Goal: Task Accomplishment & Management: Use online tool/utility

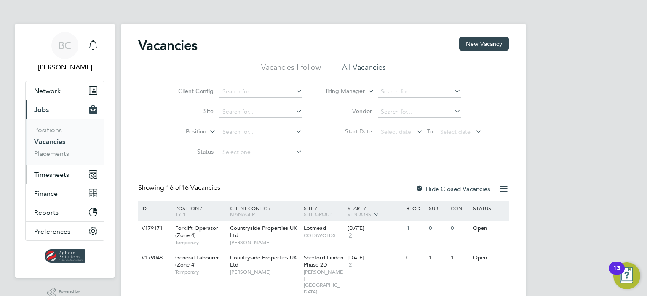
click at [54, 179] on button "Timesheets" at bounding box center [65, 174] width 78 height 19
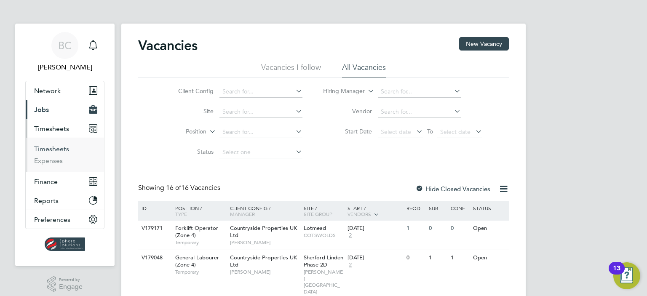
click at [40, 151] on link "Timesheets" at bounding box center [51, 149] width 35 height 8
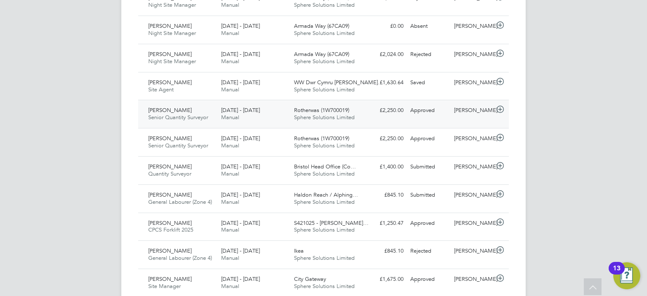
click at [253, 106] on div "[DATE] - [DATE] Manual" at bounding box center [254, 114] width 73 height 21
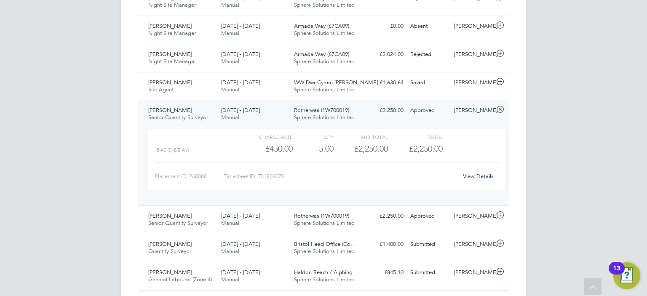
click at [482, 175] on link "View Details" at bounding box center [478, 176] width 31 height 7
